Goal: Communication & Community: Answer question/provide support

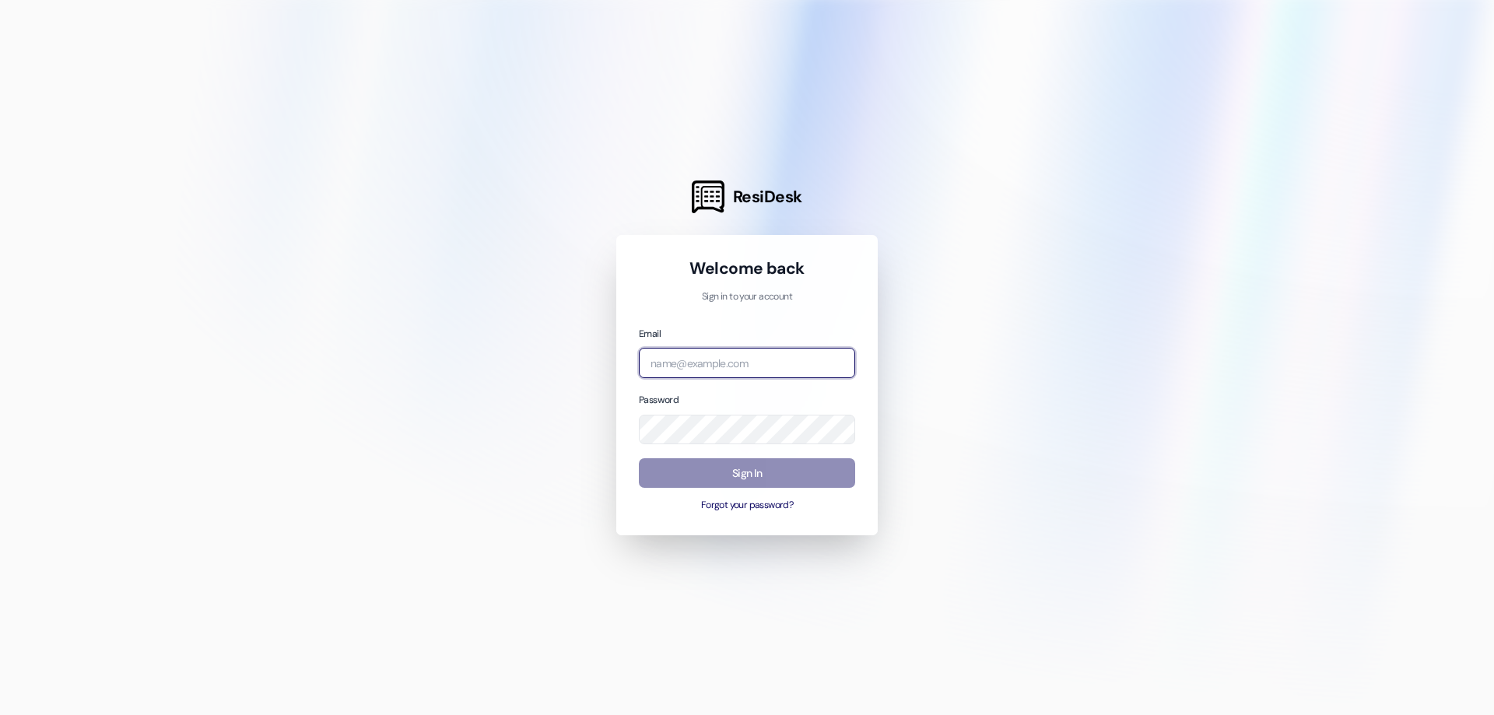
type input "[EMAIL_ADDRESS][DOMAIN_NAME]"
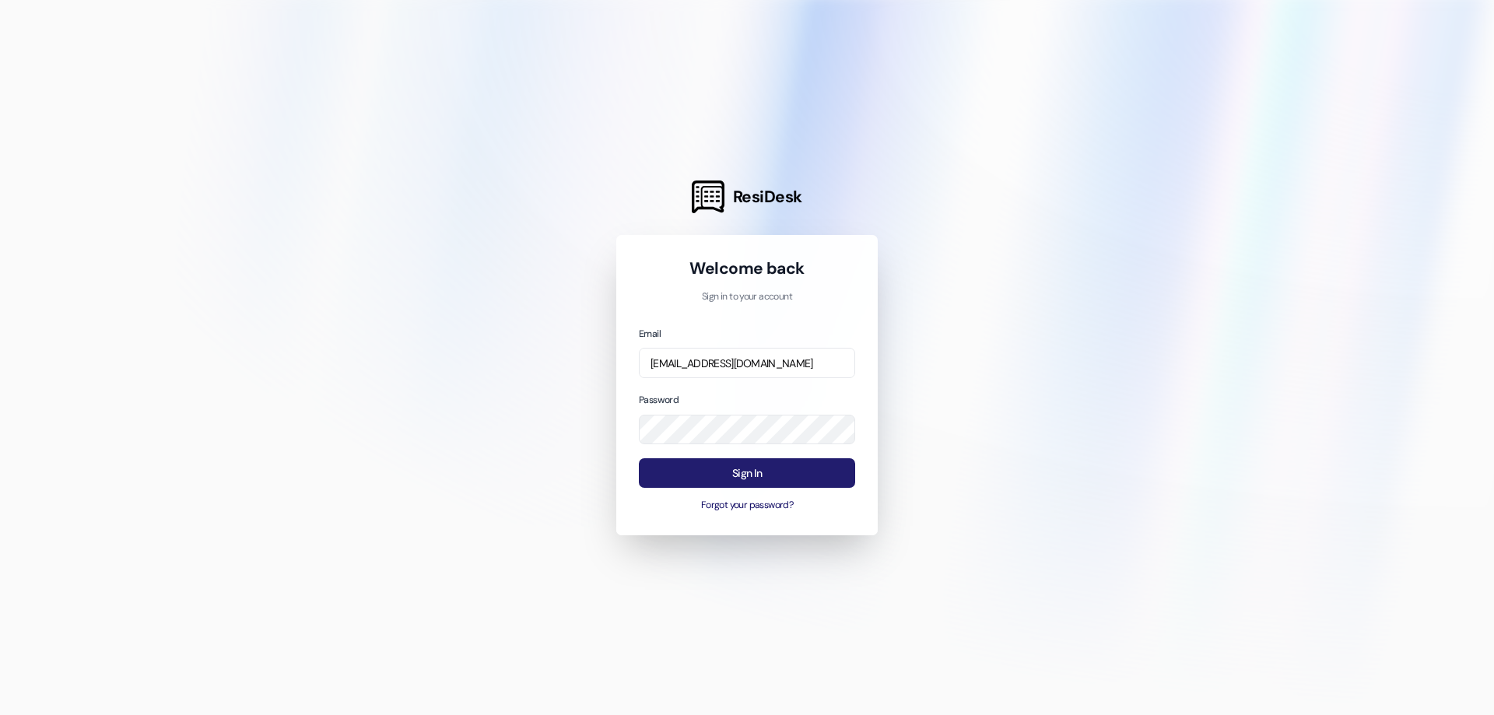
click at [756, 471] on button "Sign In" at bounding box center [747, 473] width 216 height 30
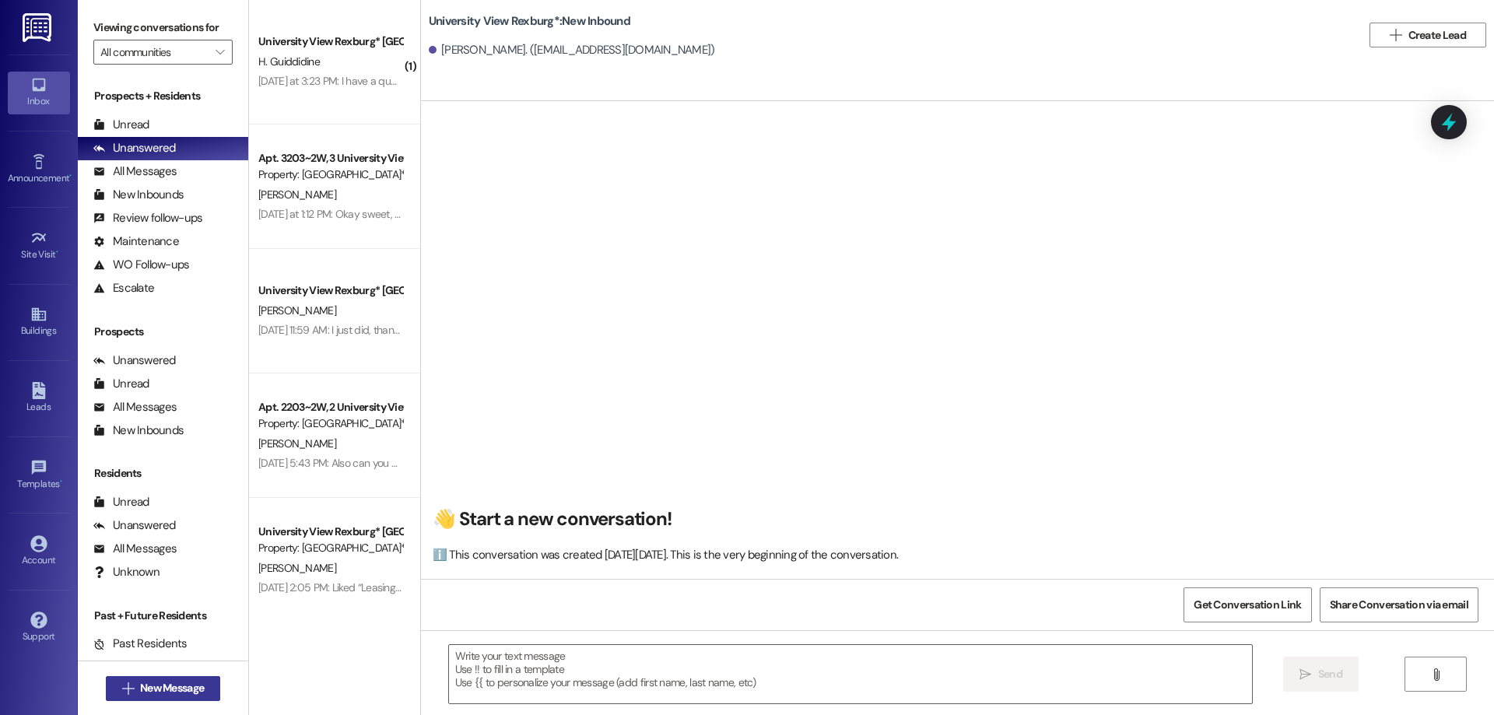
click at [154, 688] on span "New Message" at bounding box center [172, 688] width 64 height 16
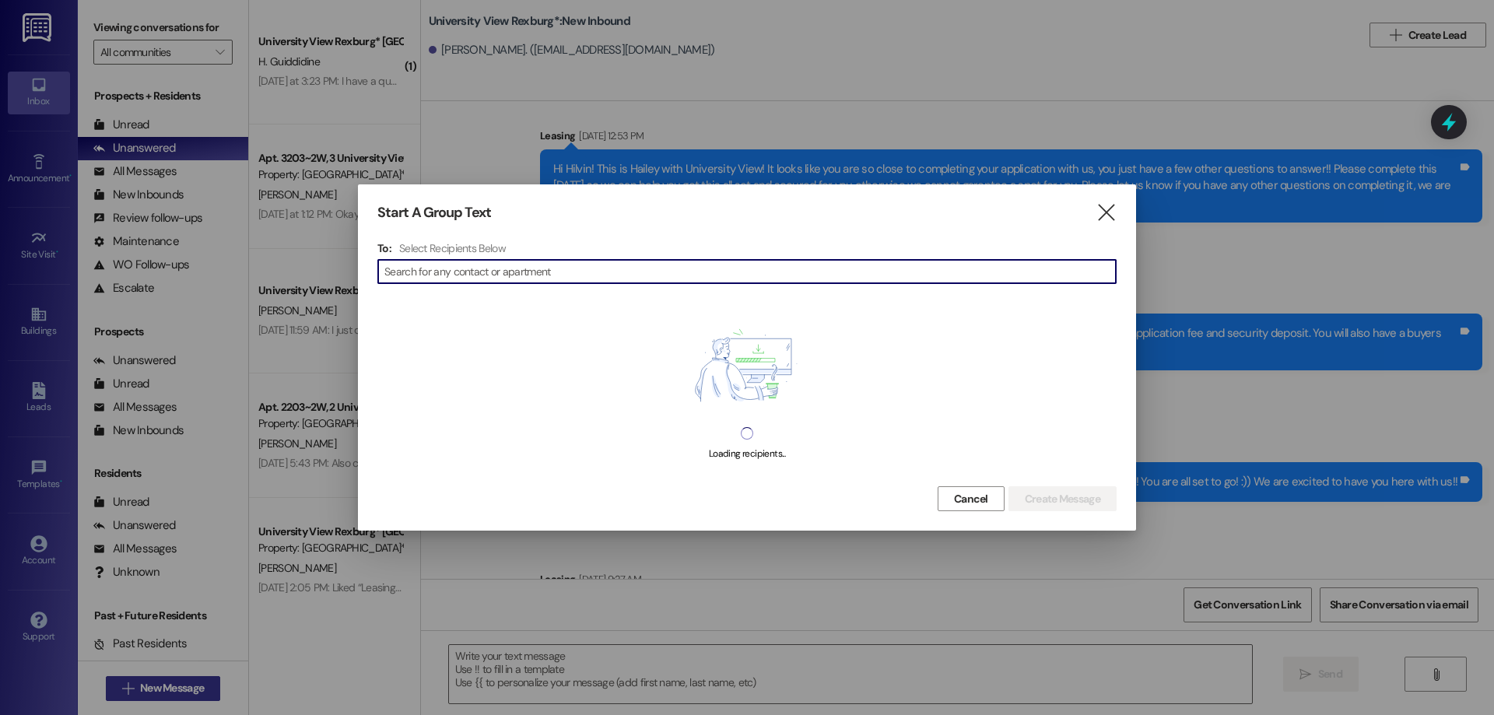
scroll to position [37222, 0]
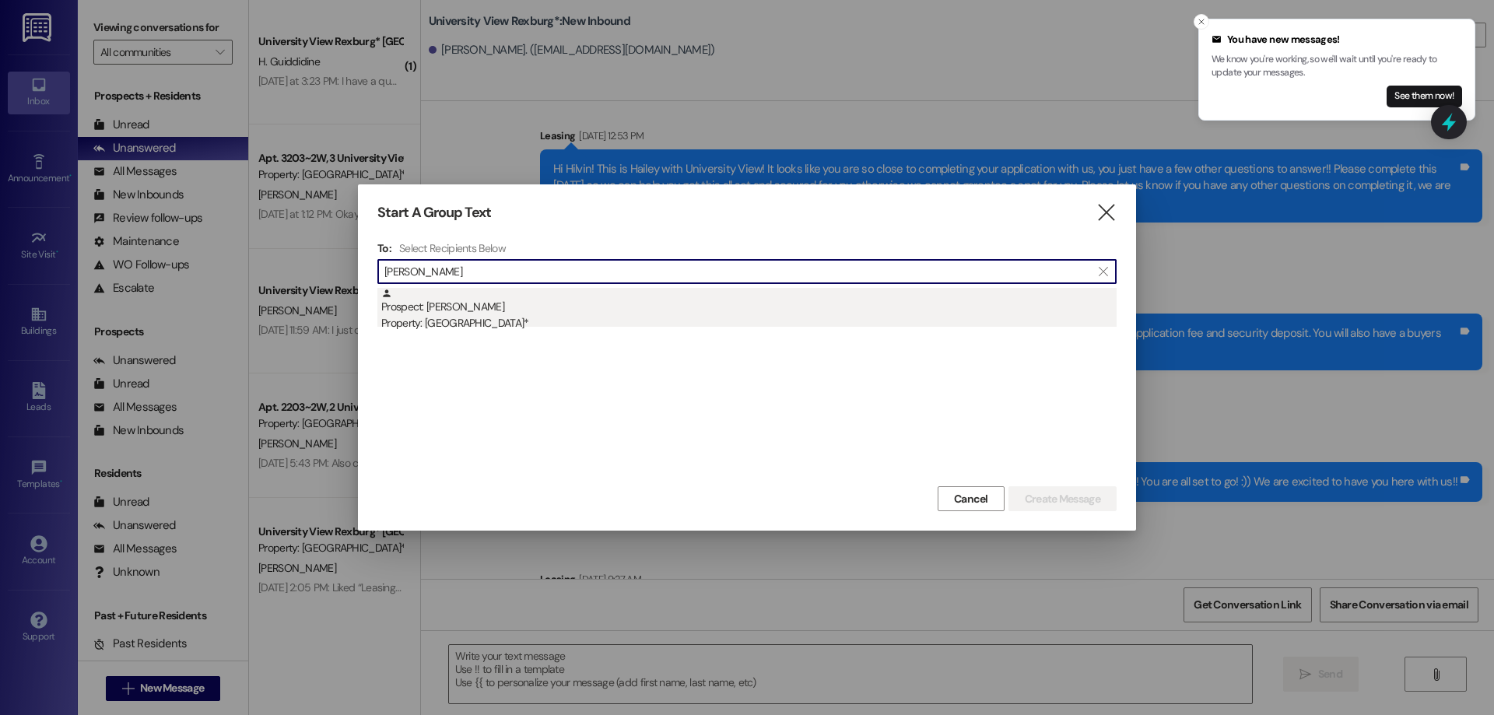
type input "[PERSON_NAME]"
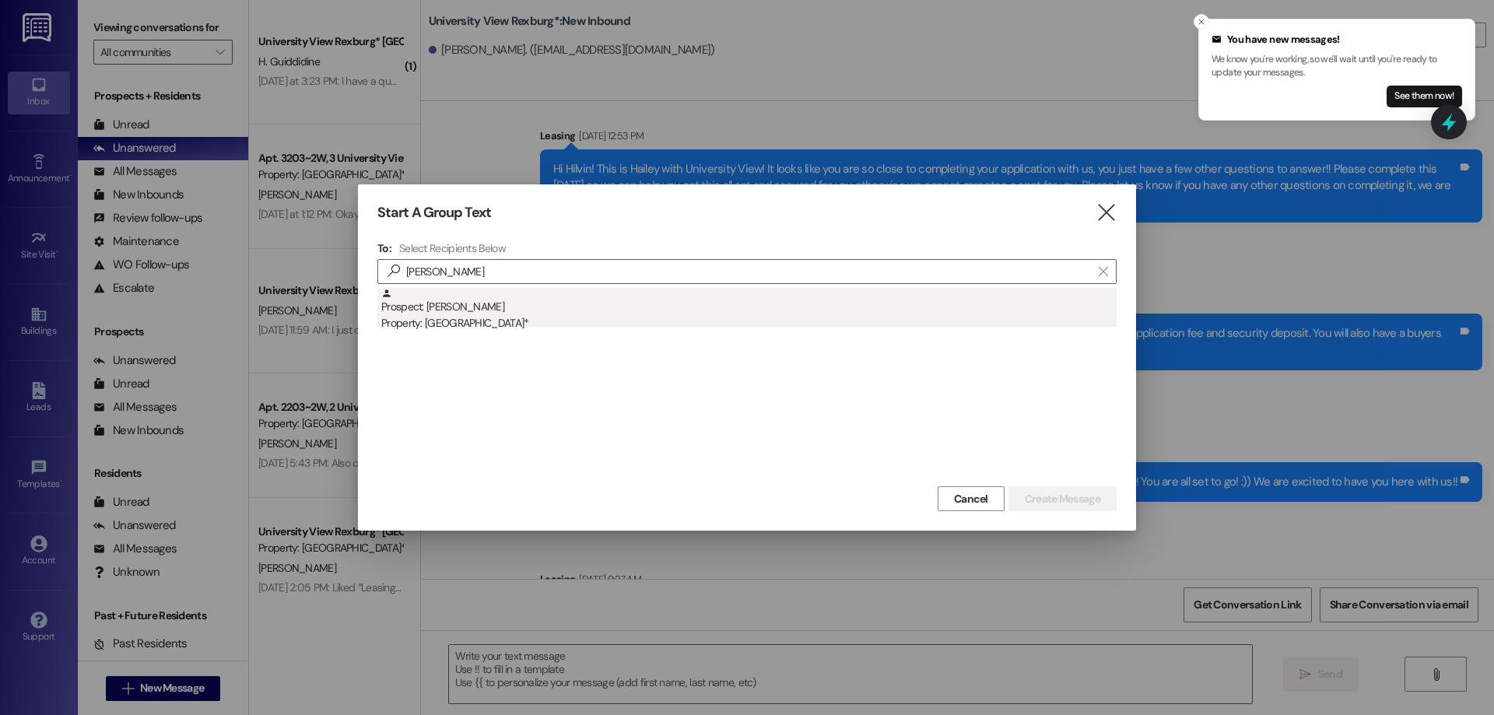
click at [495, 314] on div "Prospect: [PERSON_NAME] Property: [GEOGRAPHIC_DATA]*" at bounding box center [748, 310] width 735 height 44
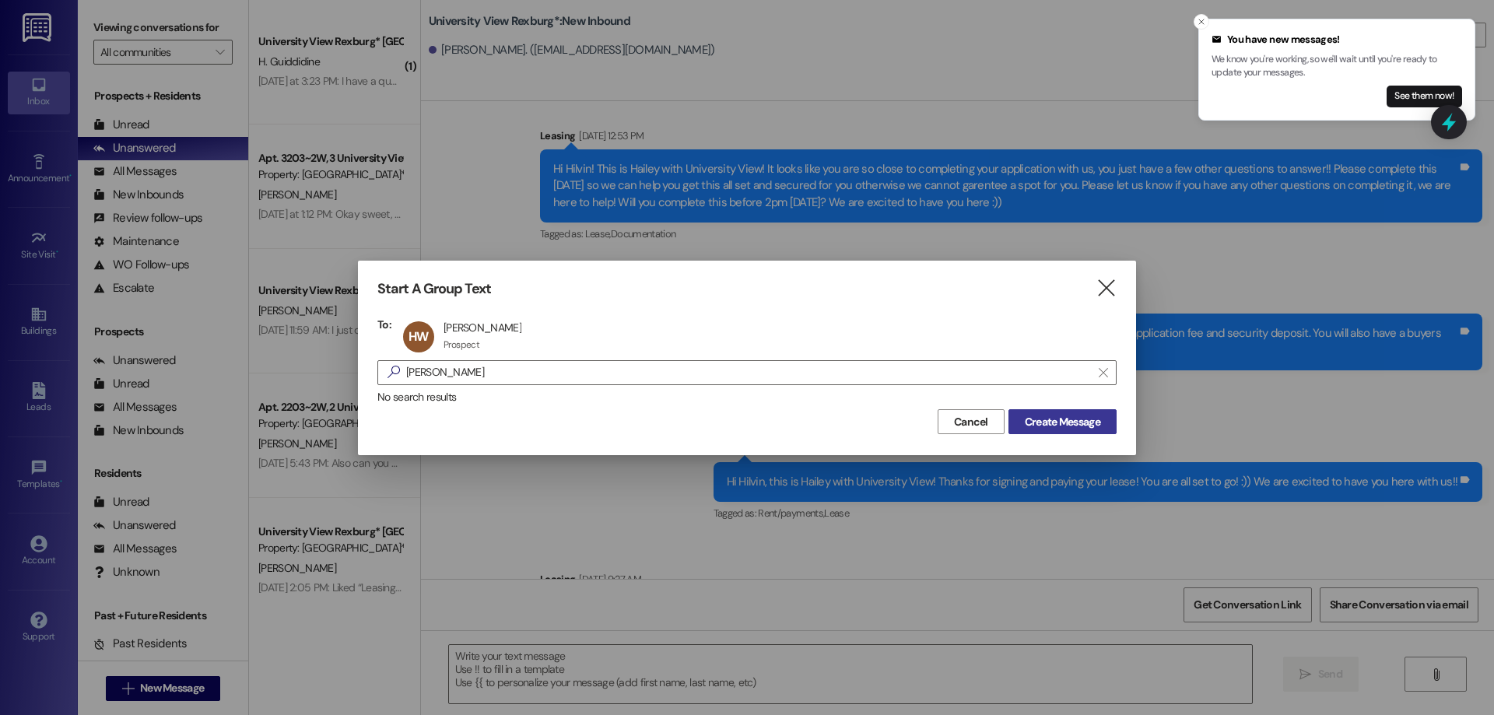
click at [1041, 424] on span "Create Message" at bounding box center [1062, 422] width 75 height 16
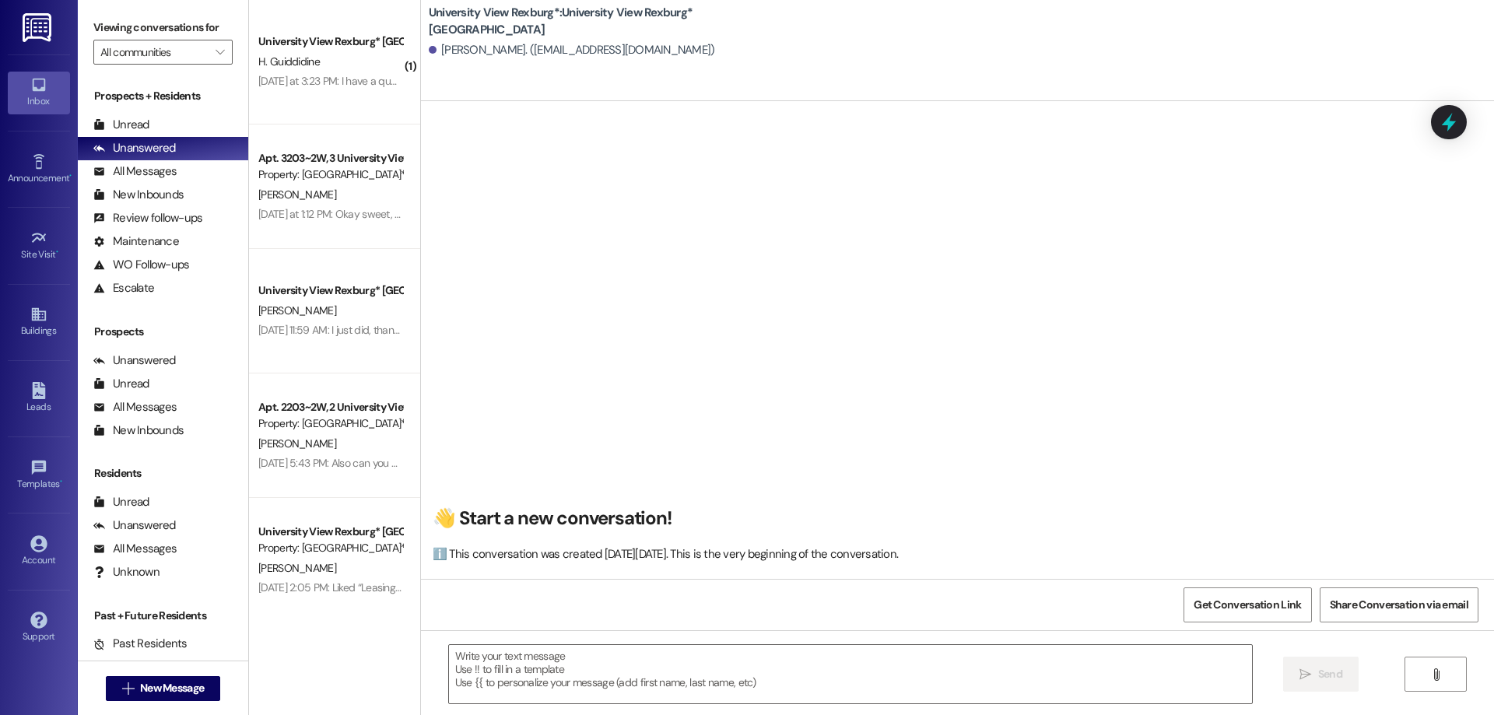
scroll to position [1, 0]
drag, startPoint x: 697, startPoint y: 663, endPoint x: 684, endPoint y: 666, distance: 13.6
click at [694, 663] on textarea at bounding box center [850, 674] width 803 height 58
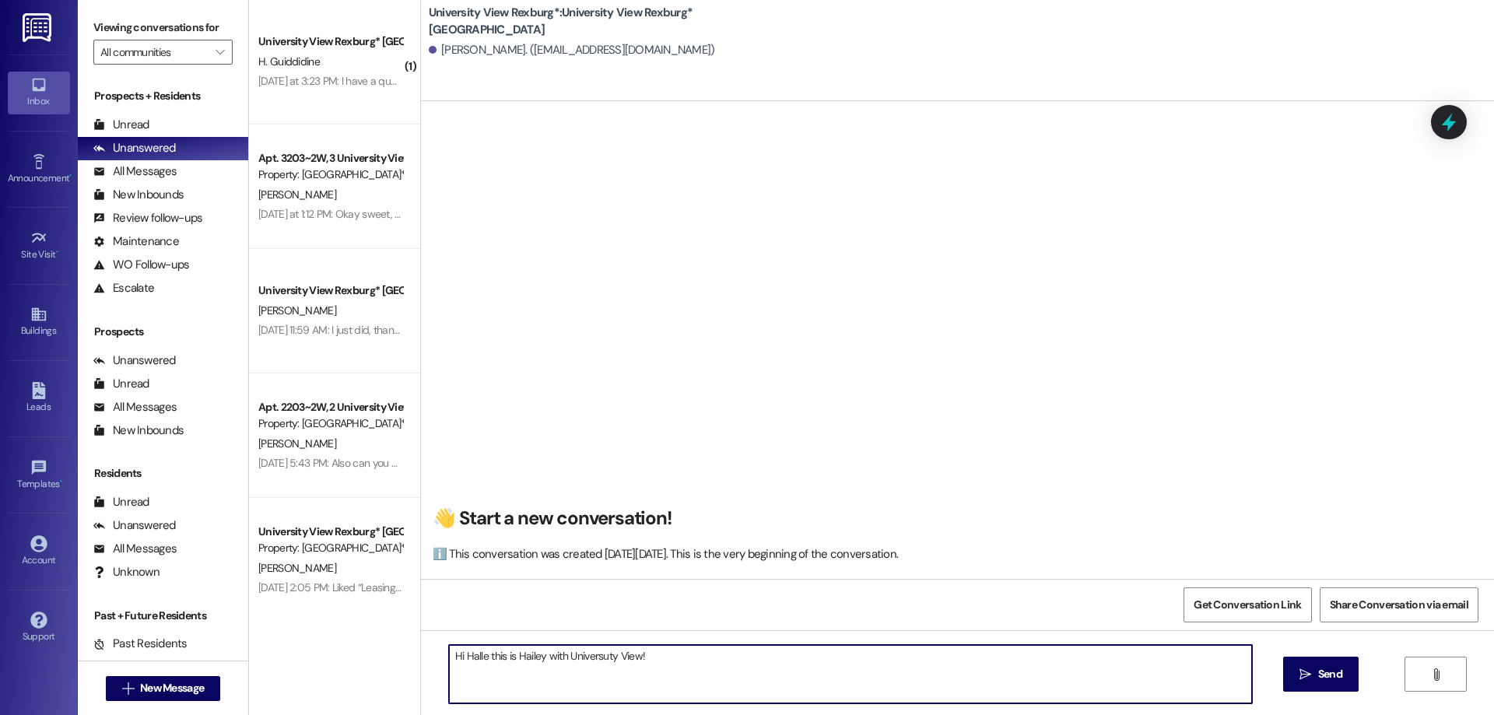
click at [475, 656] on textarea "Hi Halle this is Hailey with Universuty View!" at bounding box center [850, 674] width 803 height 58
drag, startPoint x: 596, startPoint y: 656, endPoint x: 600, endPoint y: 689, distance: 32.9
click at [596, 657] on textarea "Hi [PERSON_NAME], this is Hailey with Universuty View!" at bounding box center [850, 674] width 803 height 58
click at [655, 668] on textarea "Hi Halle, this is Hailey with University View!" at bounding box center [850, 674] width 803 height 58
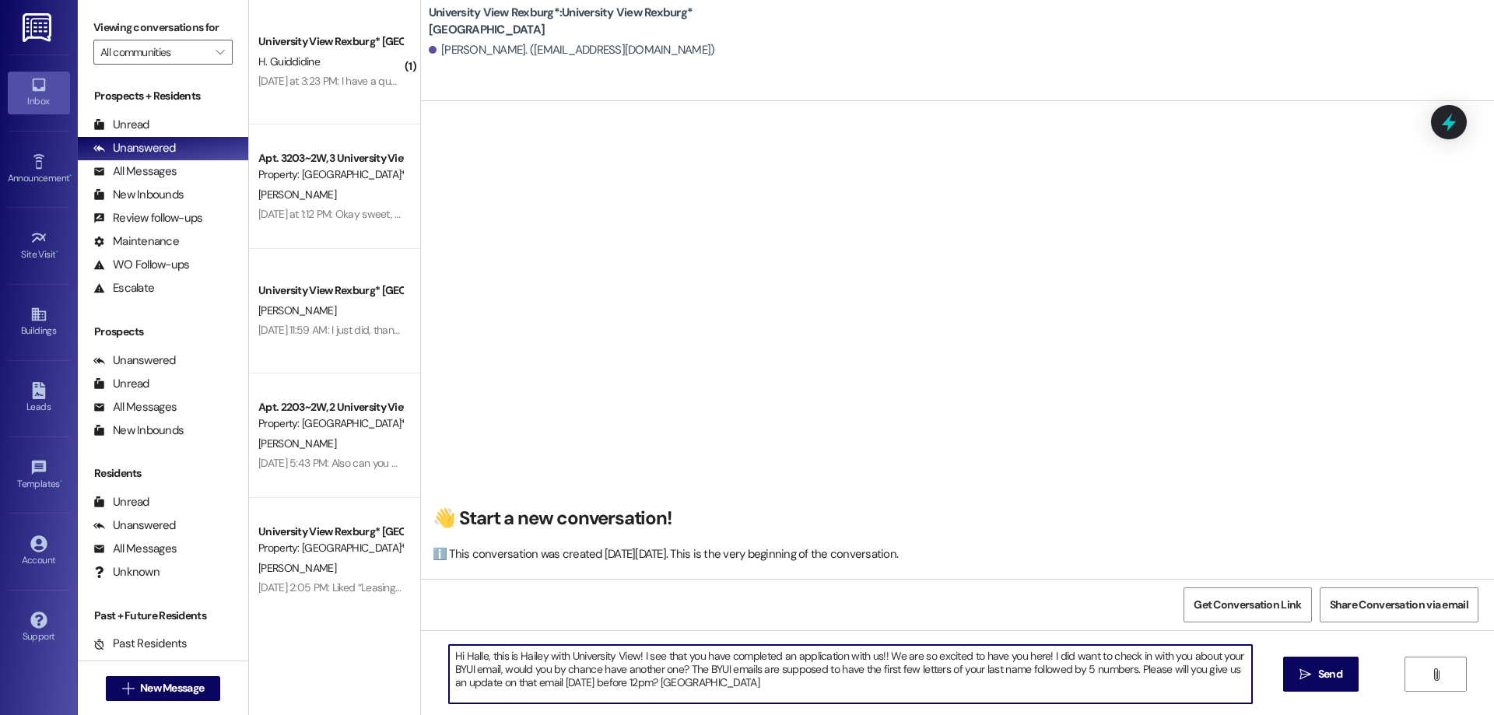
click at [1124, 671] on textarea "Hi Halle, this is Hailey with University View! I see that you have completed an…" at bounding box center [850, 674] width 803 height 58
click at [1222, 667] on textarea "Hi Halle, this is Hailey with University View! I see that you have completed an…" at bounding box center [850, 674] width 803 height 58
click at [474, 683] on textarea "Hi Halle, this is Hailey with University View! I see that you have completed an…" at bounding box center [850, 674] width 803 height 58
click at [514, 686] on textarea "Hi Halle, this is Hailey with University View! I see that you have completed an…" at bounding box center [850, 674] width 803 height 58
click at [511, 681] on textarea "Hi Halle, this is Hailey with University View! I see that you have completed an…" at bounding box center [850, 674] width 803 height 58
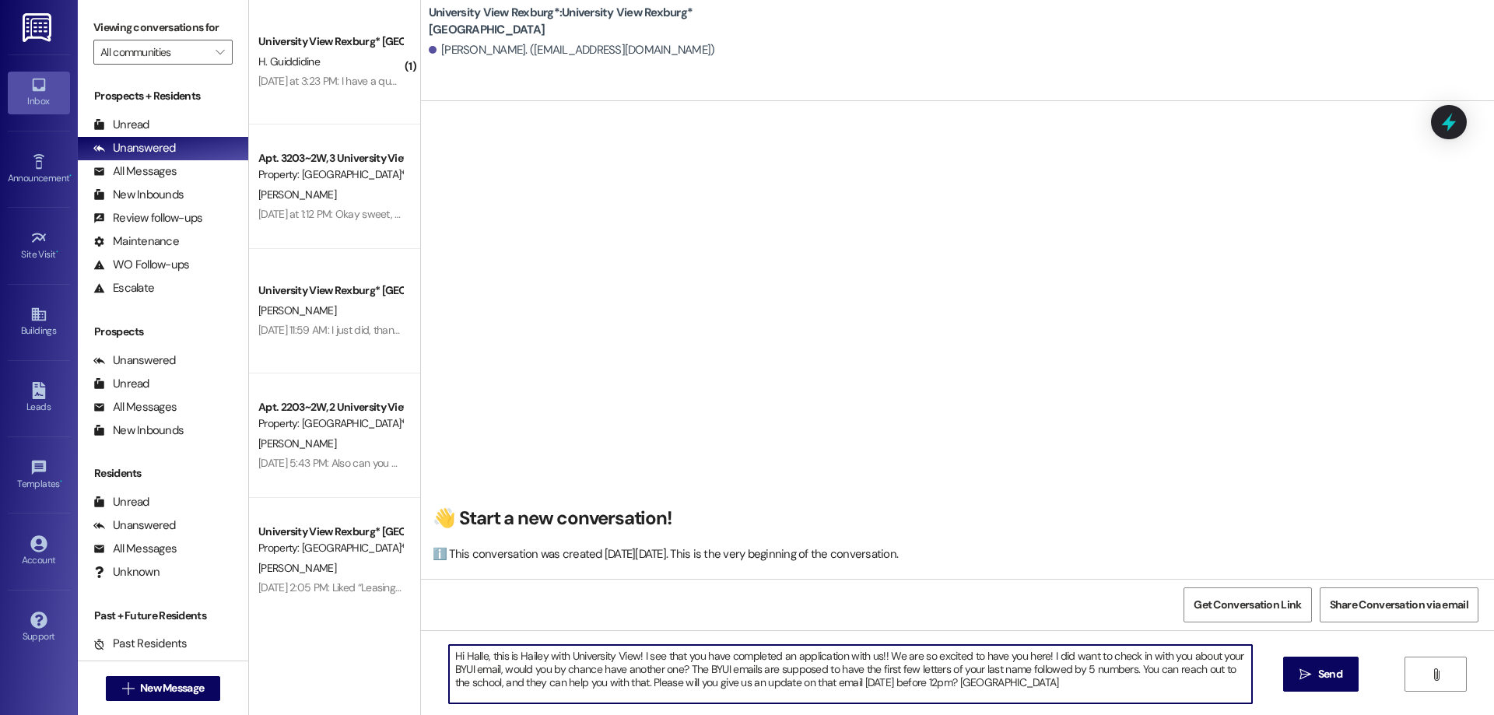
click at [951, 682] on textarea "Hi Halle, this is Hailey with University View! I see that you have completed an…" at bounding box center [850, 674] width 803 height 58
click at [689, 680] on textarea "Hi Halle, this is Hailey with University View! I see that you have completed an…" at bounding box center [850, 674] width 803 height 58
click at [917, 686] on textarea "Hi Halle, this is Hailey with University View! I see that you have completed an…" at bounding box center [850, 674] width 803 height 58
click at [918, 683] on textarea "Hi Halle, this is Hailey with University View! I see that you have completed an…" at bounding box center [850, 674] width 803 height 58
click at [660, 682] on textarea "Hi Halle, this is Hailey with University View! I see that you have completed an…" at bounding box center [850, 674] width 803 height 58
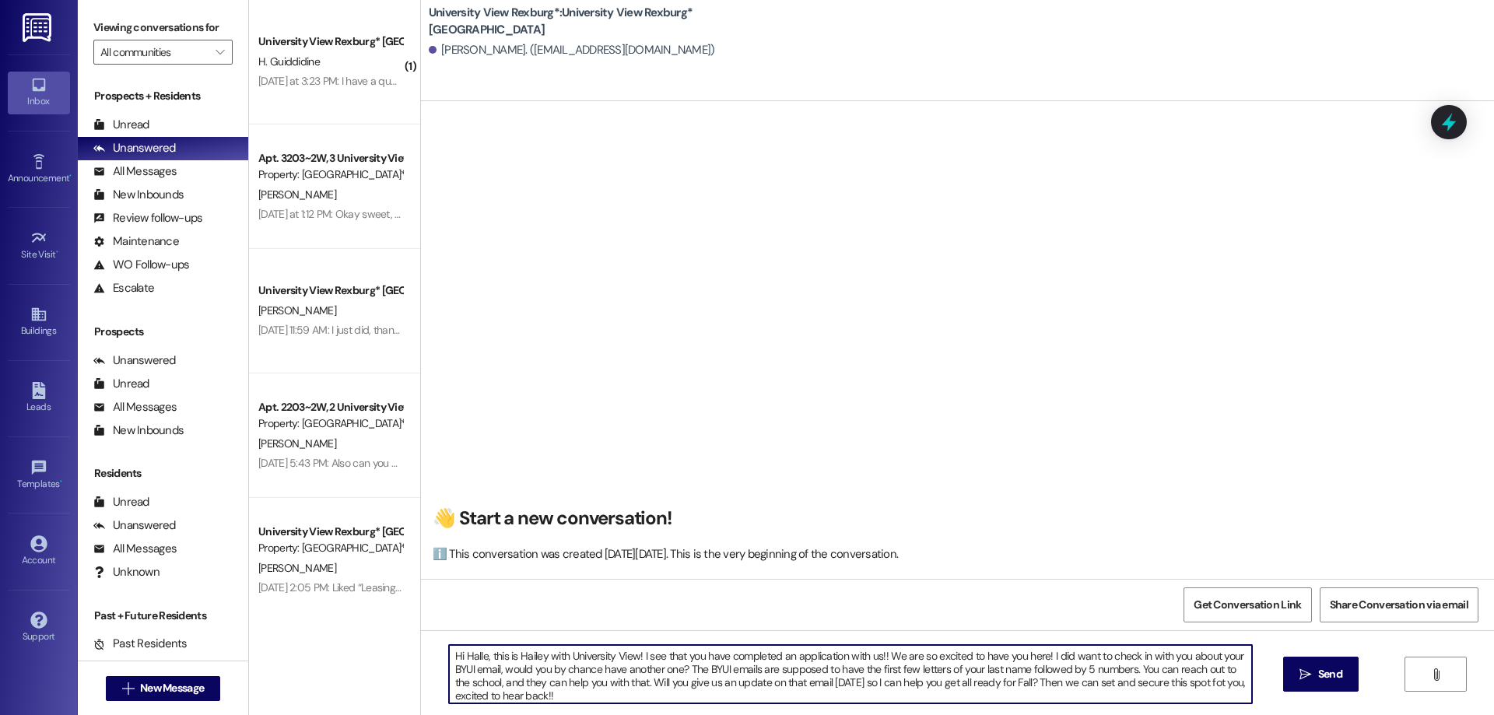
click at [1207, 683] on textarea "Hi Halle, this is Hailey with University View! I see that you have completed an…" at bounding box center [850, 674] width 803 height 58
click at [1008, 685] on textarea "Hi Halle, this is Hailey with University View! I see that you have completed an…" at bounding box center [850, 674] width 803 height 58
click at [1033, 687] on textarea "Hi Halle, this is Hailey with University View! I see that you have completed an…" at bounding box center [850, 674] width 803 height 58
click at [829, 685] on textarea "Hi Halle, this is Hailey with University View! I see that you have completed an…" at bounding box center [850, 674] width 803 height 58
click at [1103, 682] on textarea "Hi Halle, this is Hailey with University View! I see that you have completed an…" at bounding box center [850, 674] width 803 height 58
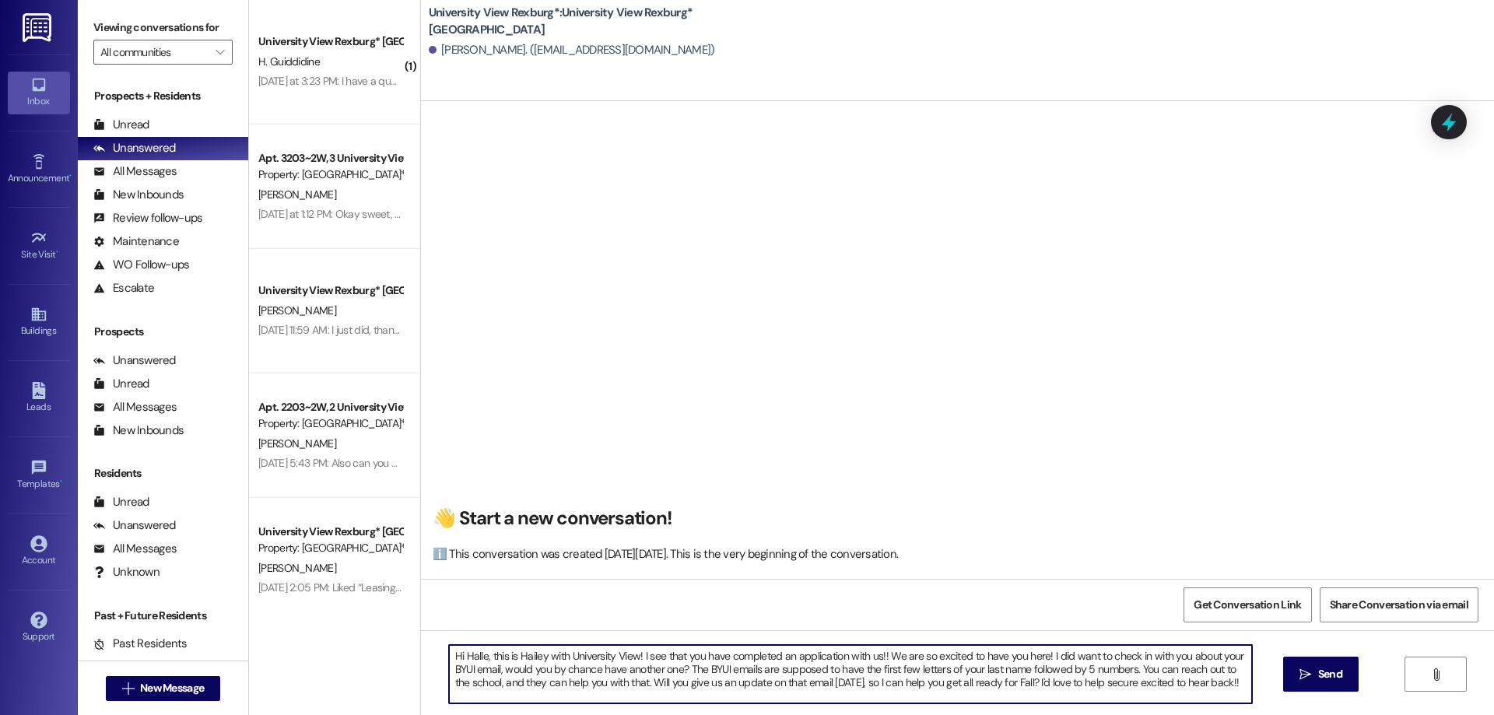
click at [998, 686] on textarea "Hi Halle, this is Hailey with University View! I see that you have completed an…" at bounding box center [850, 674] width 803 height 58
click at [938, 683] on textarea "Hi Halle, this is Hailey with University View! I see that you have completed an…" at bounding box center [850, 674] width 803 height 58
click at [1131, 671] on textarea "Hi Halle, this is Hailey with University View! I see that you have completed an…" at bounding box center [850, 674] width 803 height 58
click at [1172, 677] on textarea "Hi Halle, this is Hailey with University View! I see that you have completed an…" at bounding box center [850, 674] width 803 height 58
click at [1170, 669] on textarea "Hi Halle, this is Hailey with University View! I see that you have completed an…" at bounding box center [850, 674] width 803 height 58
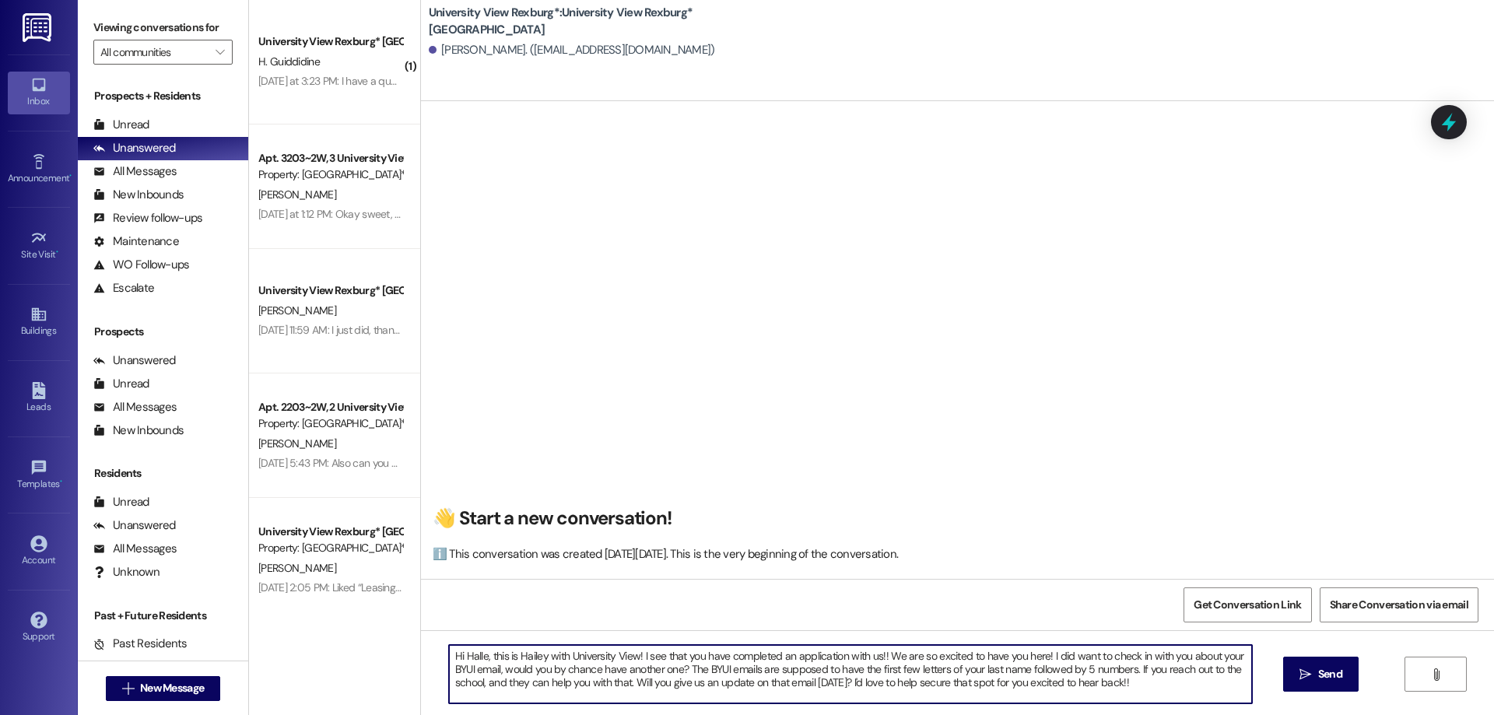
click at [496, 683] on textarea "Hi Halle, this is Hailey with University View! I see that you have completed an…" at bounding box center [850, 674] width 803 height 58
click at [601, 684] on textarea "Hi Halle, this is Hailey with University View! I see that you have completed an…" at bounding box center [850, 674] width 803 height 58
click at [818, 681] on textarea "Hi Halle, this is Hailey with University View! I see that you have completed an…" at bounding box center [850, 674] width 803 height 58
click at [1055, 683] on textarea "Hi Halle, this is Hailey with University View! I see that you have completed an…" at bounding box center [850, 674] width 803 height 58
drag, startPoint x: 1071, startPoint y: 685, endPoint x: 1083, endPoint y: 714, distance: 31.4
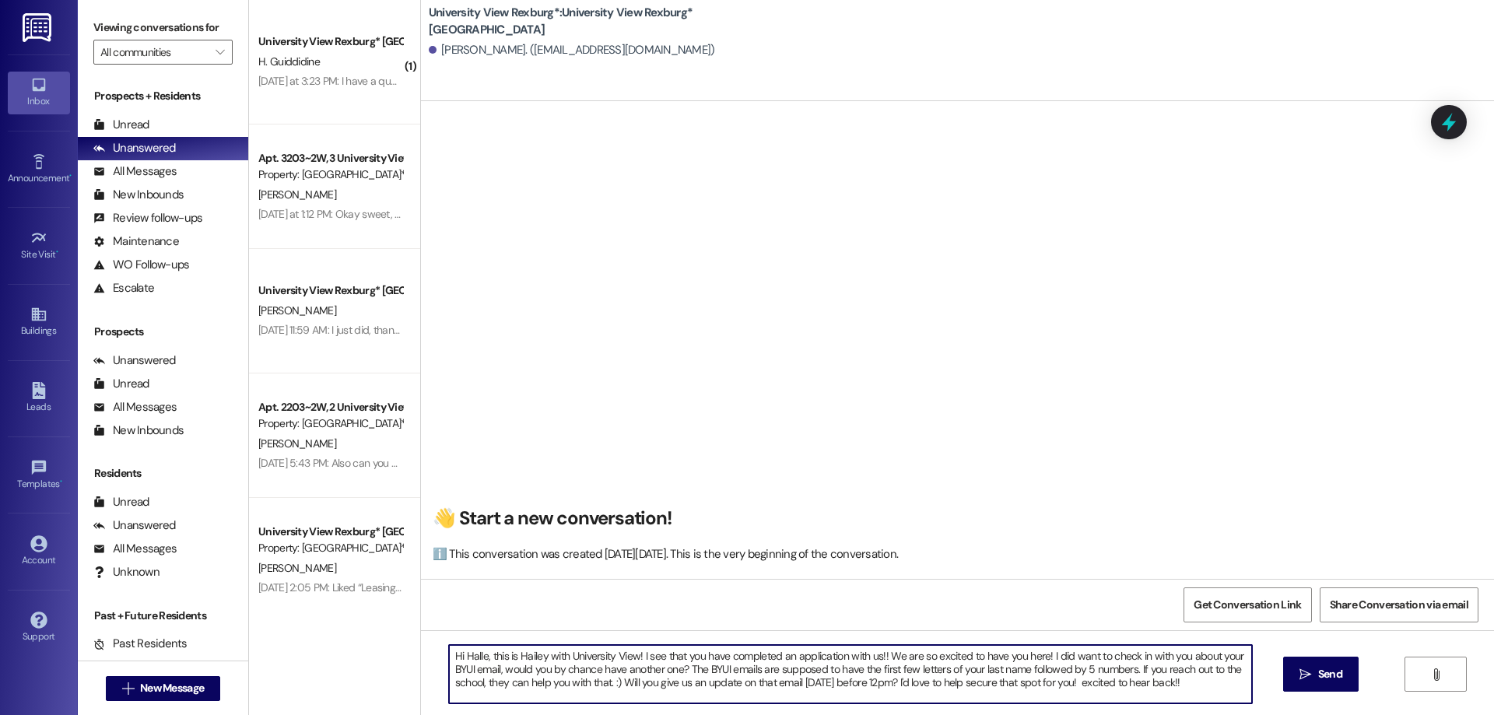
click at [1075, 693] on textarea "Hi Halle, this is Hailey with University View! I see that you have completed an…" at bounding box center [850, 674] width 803 height 58
click at [1153, 684] on textarea "Hi Halle, this is Hailey with University View! I see that you have completed an…" at bounding box center [850, 674] width 803 height 58
drag, startPoint x: 438, startPoint y: 656, endPoint x: 1194, endPoint y: 668, distance: 756.4
click at [1225, 678] on textarea "Hi Halle, this is Hailey with University View! I see that you have completed an…" at bounding box center [850, 674] width 803 height 58
type textarea "Hi Halle, this is Hailey with University View! I see that you have completed an…"
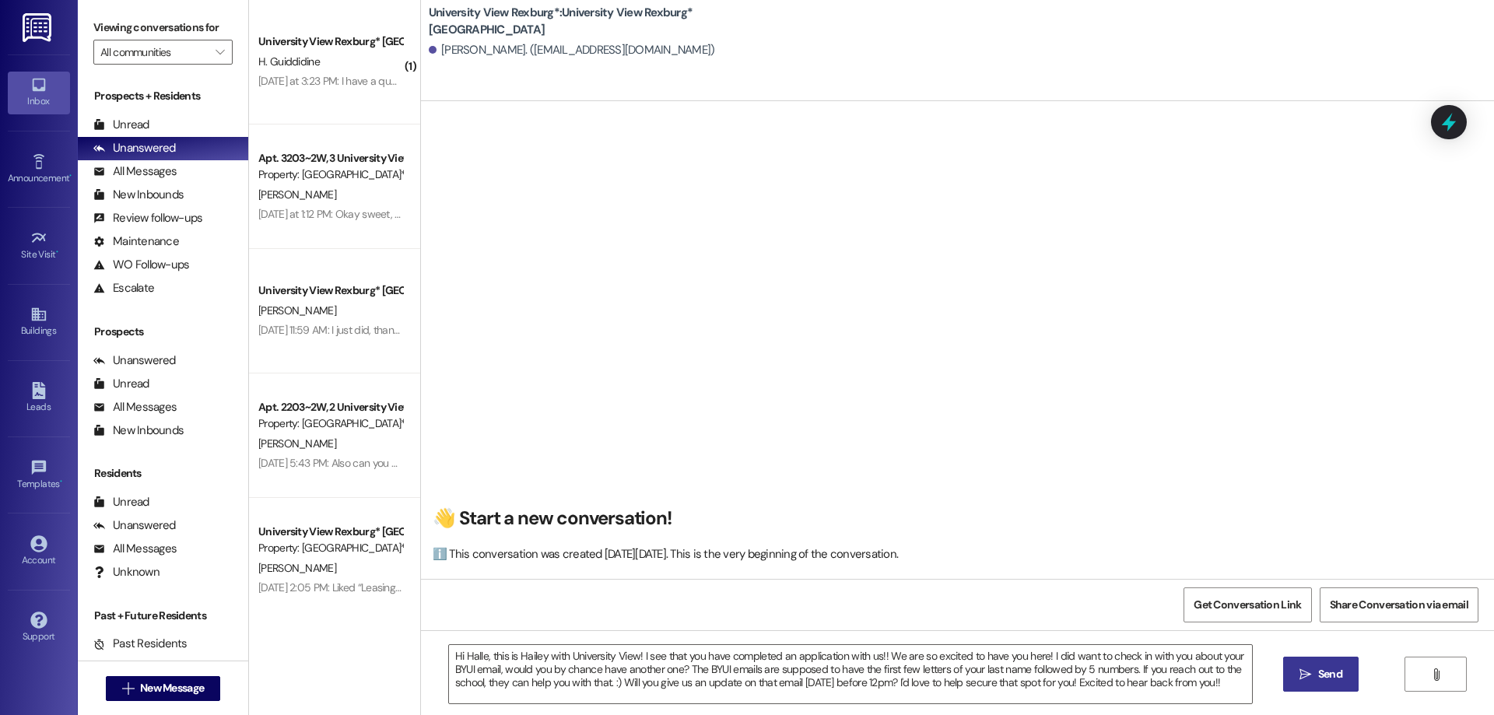
drag, startPoint x: 1320, startPoint y: 669, endPoint x: 1323, endPoint y: 677, distance: 8.4
click at [1320, 670] on span "Send" at bounding box center [1330, 674] width 24 height 16
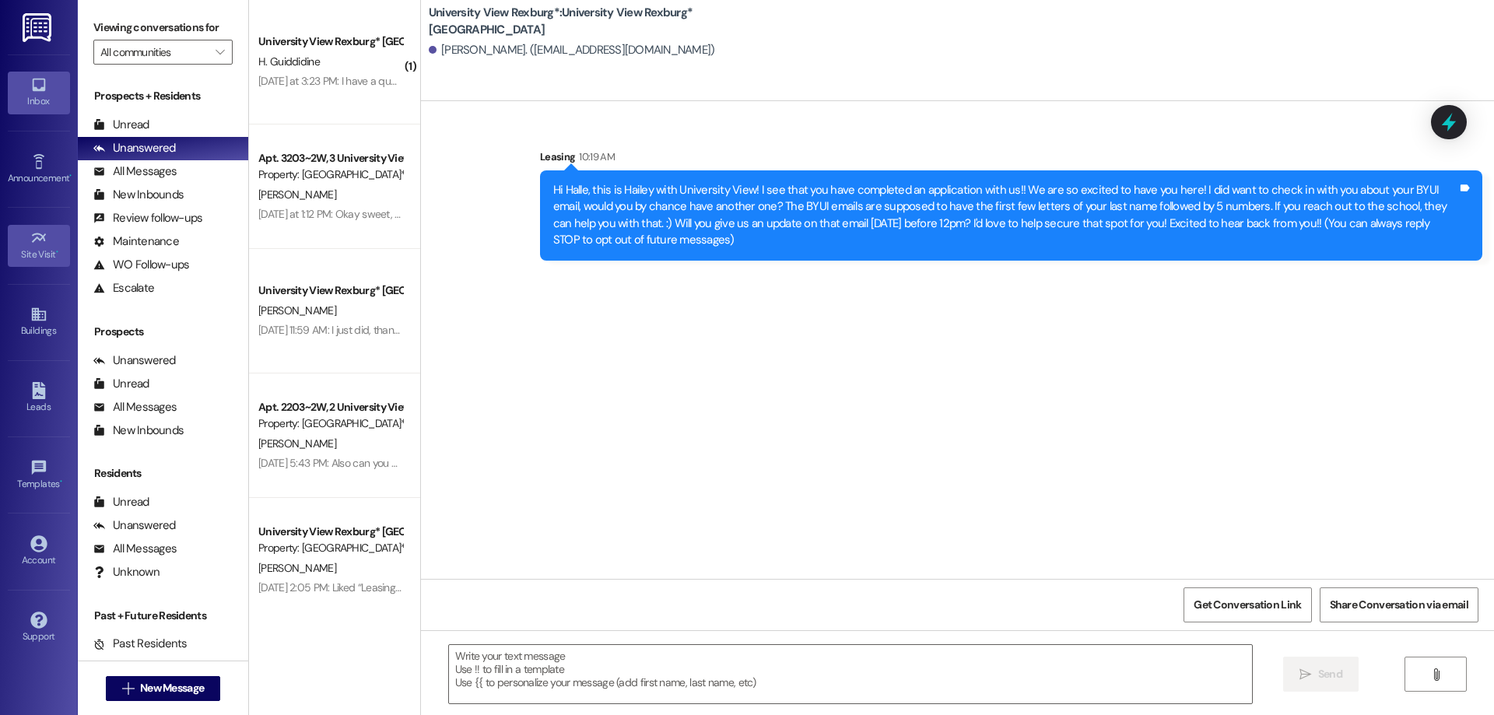
scroll to position [0, 0]
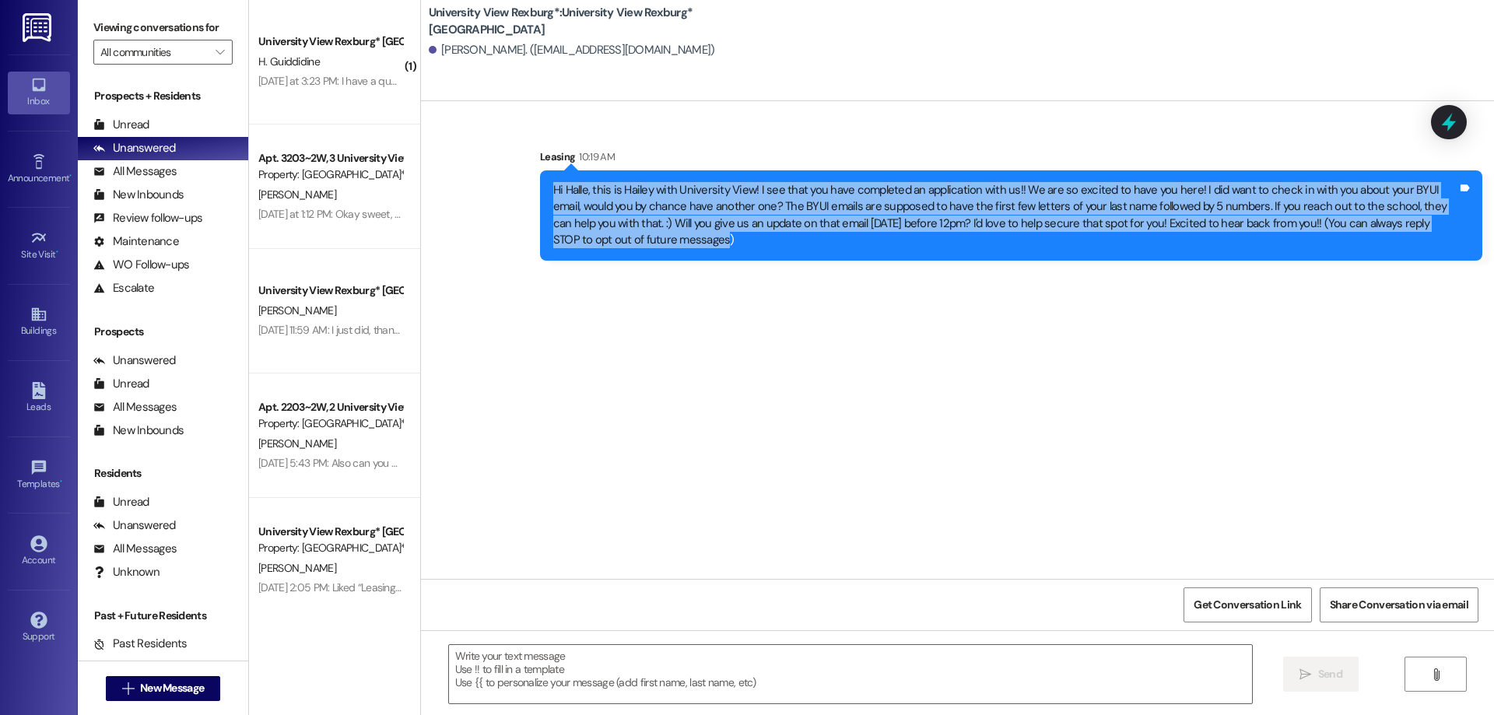
drag, startPoint x: 543, startPoint y: 187, endPoint x: 648, endPoint y: 244, distance: 119.4
click at [648, 244] on div "Hi Halle, this is Hailey with University View! I see that you have completed an…" at bounding box center [1005, 215] width 904 height 67
copy div "Hi Halle, this is Hailey with University View! I see that you have completed an…"
